Goal: Find specific page/section: Find specific page/section

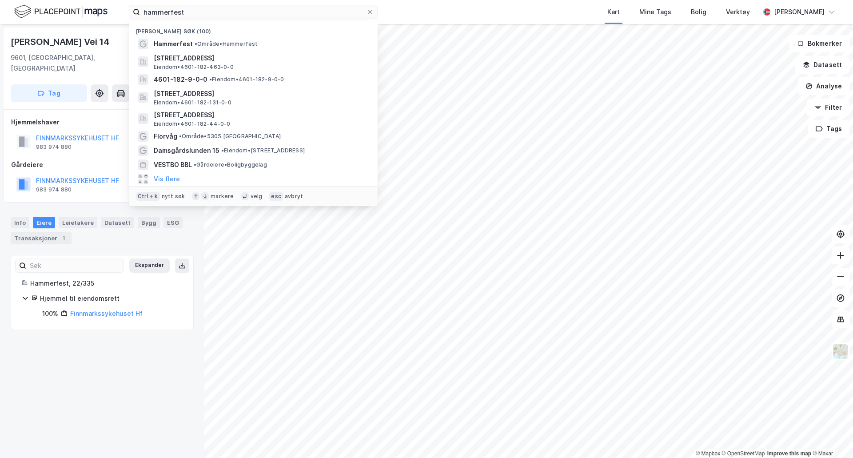
click at [258, 15] on input "hammerfest" at bounding box center [253, 11] width 226 height 13
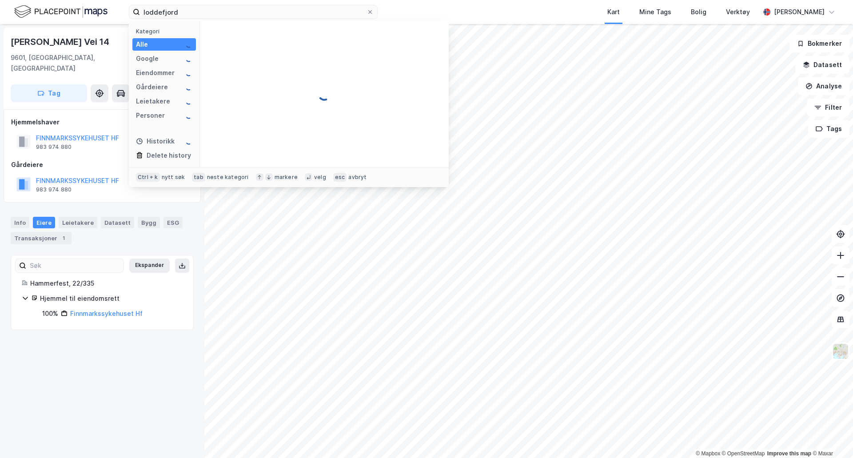
type input "loddefjord"
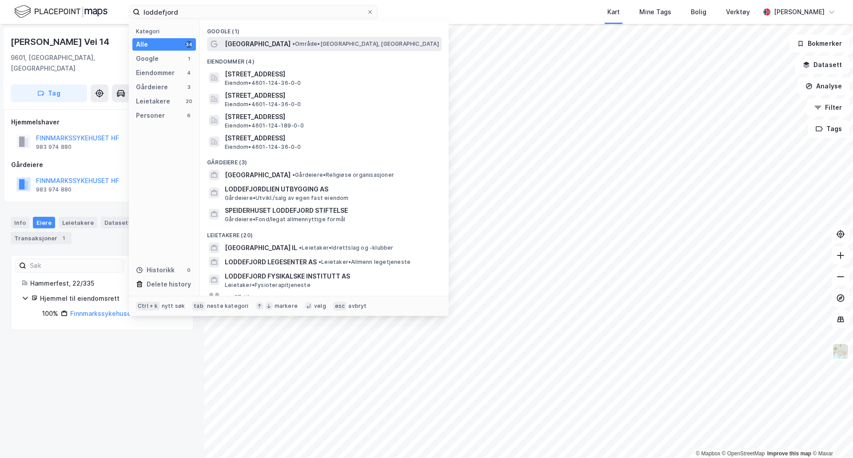
click at [292, 41] on span "• Område • [GEOGRAPHIC_DATA], [GEOGRAPHIC_DATA]" at bounding box center [365, 43] width 147 height 7
